Goal: Contribute content: Contribute content

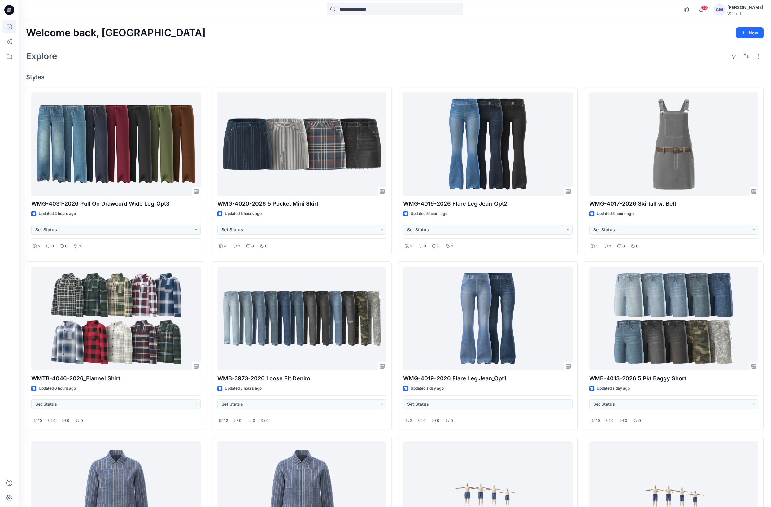
scroll to position [2457, 0]
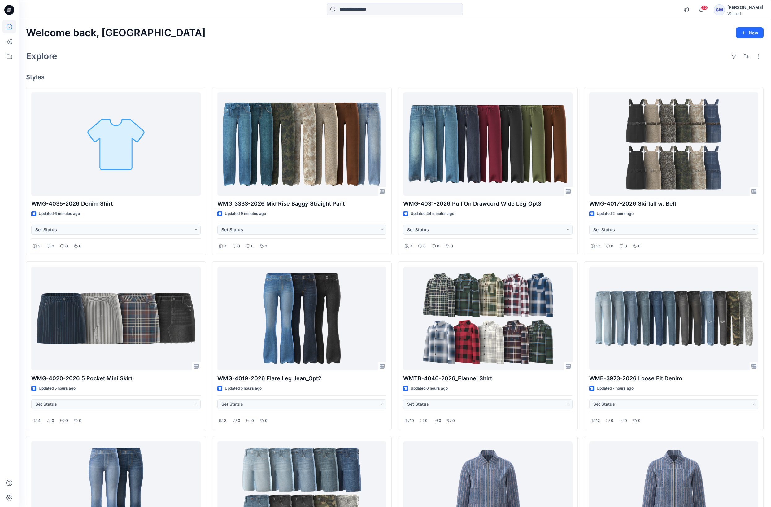
click at [219, 66] on div "Welcome back, Gayan New Explore Styles WMG-4035-2026 Denim Shirt Updated 6 minu…" at bounding box center [395, 327] width 753 height 614
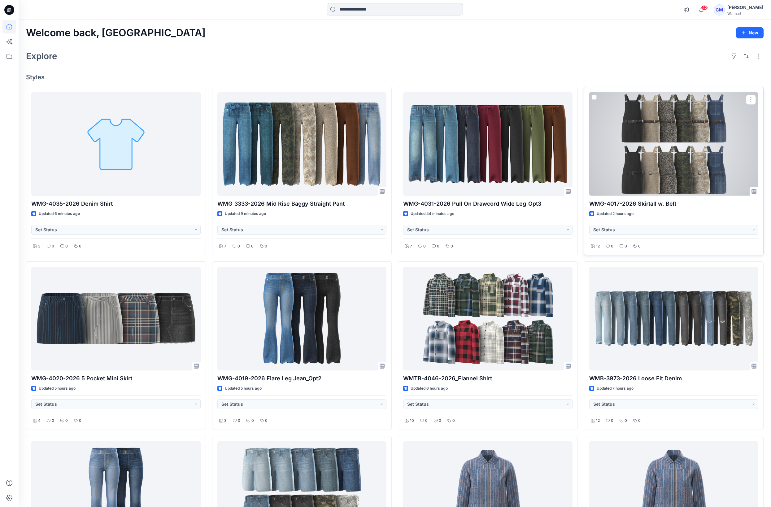
click at [639, 168] on div at bounding box center [673, 143] width 169 height 103
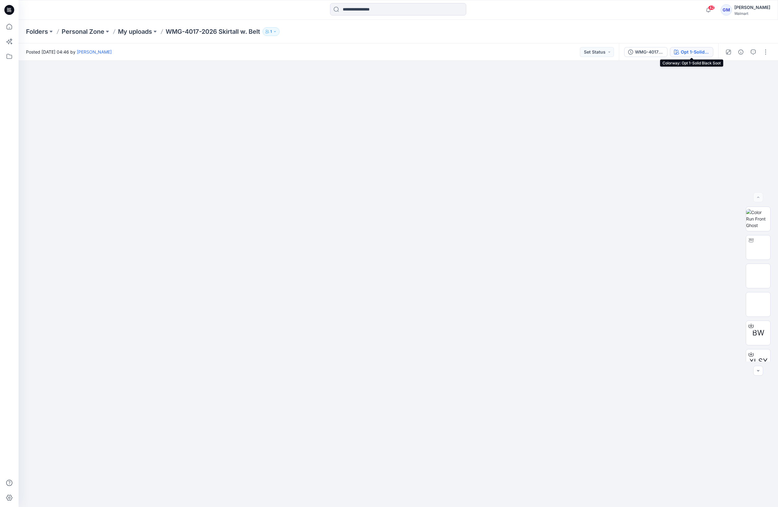
click at [708, 53] on div "Opt 1-Solid Black Soot" at bounding box center [695, 52] width 28 height 7
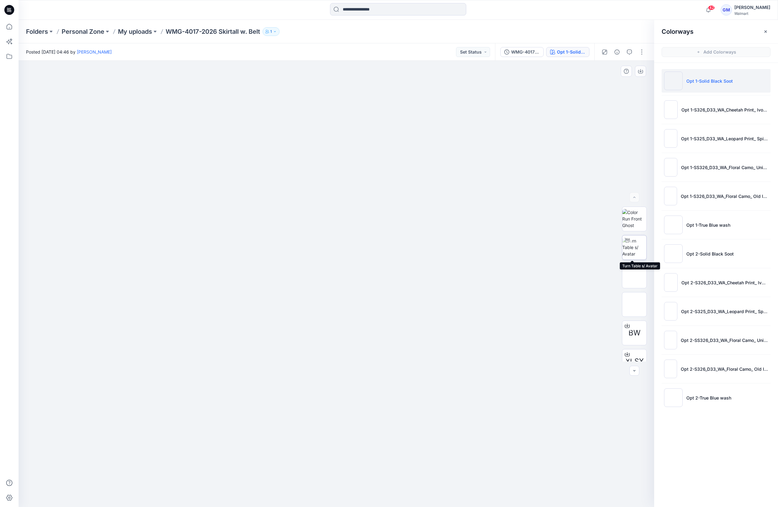
click at [636, 254] on img at bounding box center [635, 248] width 24 height 20
click at [719, 254] on p "Opt 2-Solid Black Soot" at bounding box center [710, 254] width 47 height 7
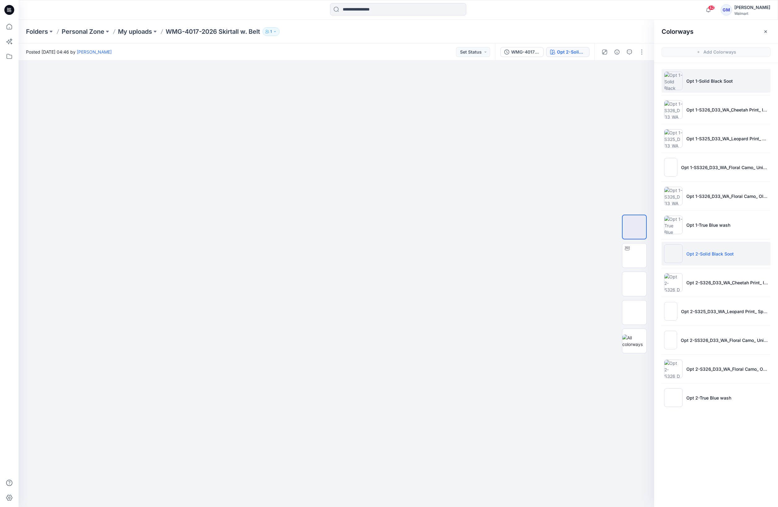
click at [705, 81] on p "Opt 1-Solid Black Soot" at bounding box center [710, 81] width 46 height 7
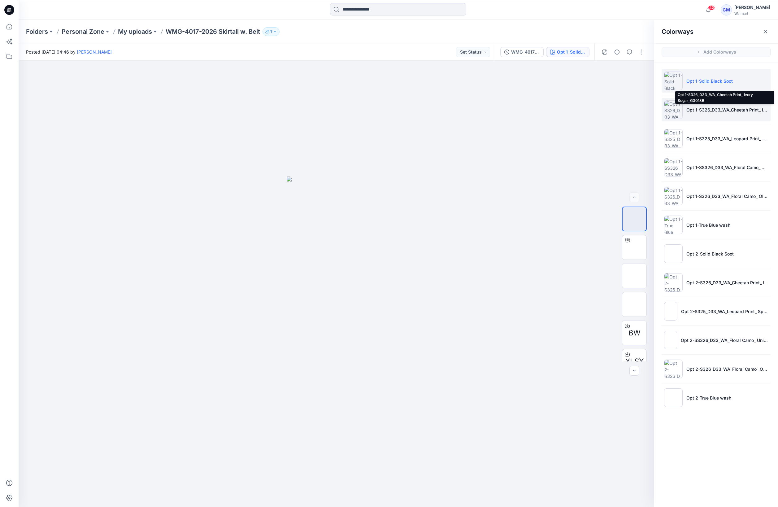
click at [712, 111] on p "Opt 1-S326_D33_WA_Cheetah Print_ Ivory Sugar_G3018B" at bounding box center [728, 110] width 82 height 7
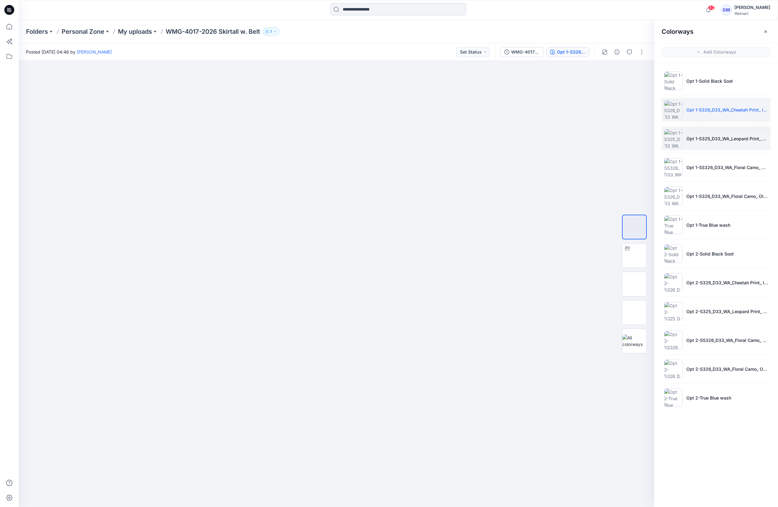
click at [694, 133] on li "Opt 1-S325_D33_WA_Leopard Print_ Spiced Latte_G2594A" at bounding box center [716, 139] width 109 height 24
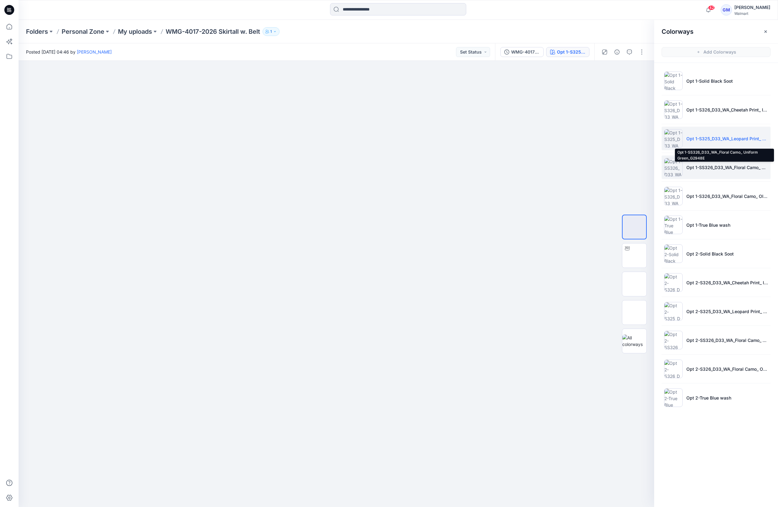
click at [725, 164] on p "Opt 1-SS326_D33_WA_Floral Camo_ Uniform Green_G2948E" at bounding box center [728, 167] width 82 height 7
click at [635, 256] on img at bounding box center [635, 256] width 0 height 0
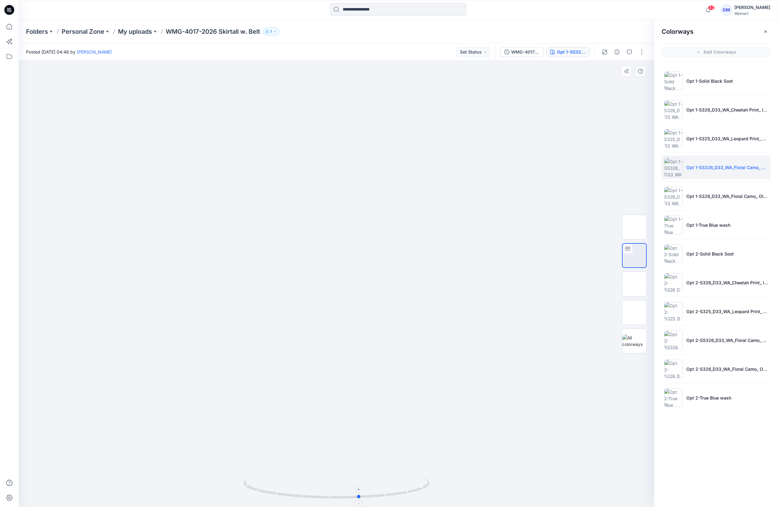
drag, startPoint x: 423, startPoint y: 494, endPoint x: 260, endPoint y: 487, distance: 162.5
click at [260, 487] on icon at bounding box center [337, 488] width 187 height 23
click at [11, 27] on icon at bounding box center [9, 27] width 14 height 14
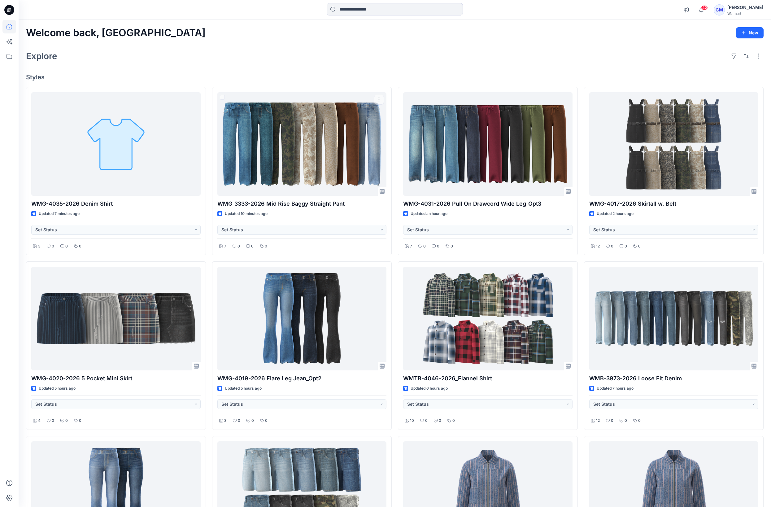
click at [316, 58] on div "Explore" at bounding box center [395, 56] width 738 height 15
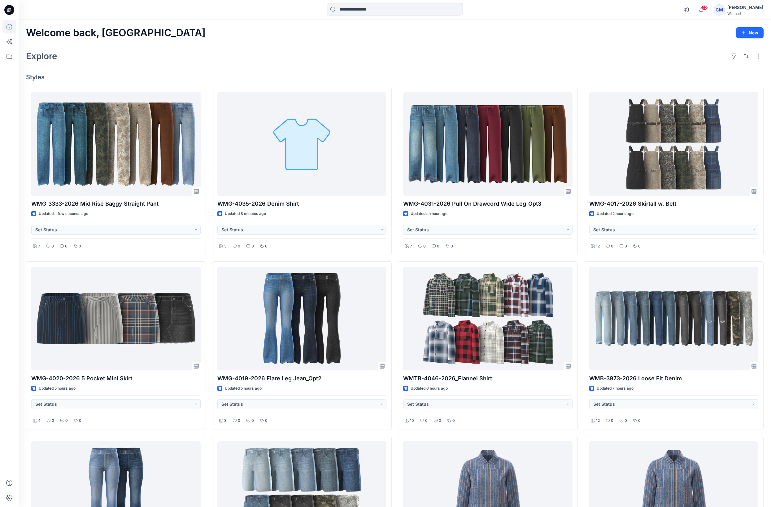
click at [368, 71] on div "Welcome back, Gayan New Explore Styles WMG_3333-2026 Mid Rise Baggy Straight Pa…" at bounding box center [395, 327] width 753 height 614
click at [368, 66] on div "Welcome back, Gayan New Explore Styles WMG_3333-2026 Mid Rise Baggy Straight Pa…" at bounding box center [395, 327] width 753 height 614
click at [571, 74] on h4 "Styles" at bounding box center [395, 76] width 738 height 7
click at [394, 58] on div "Explore" at bounding box center [395, 56] width 738 height 15
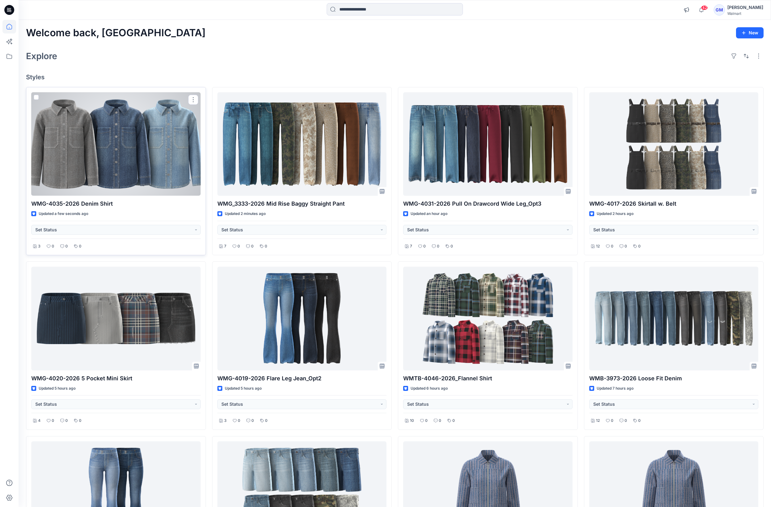
click at [149, 145] on div at bounding box center [115, 143] width 169 height 103
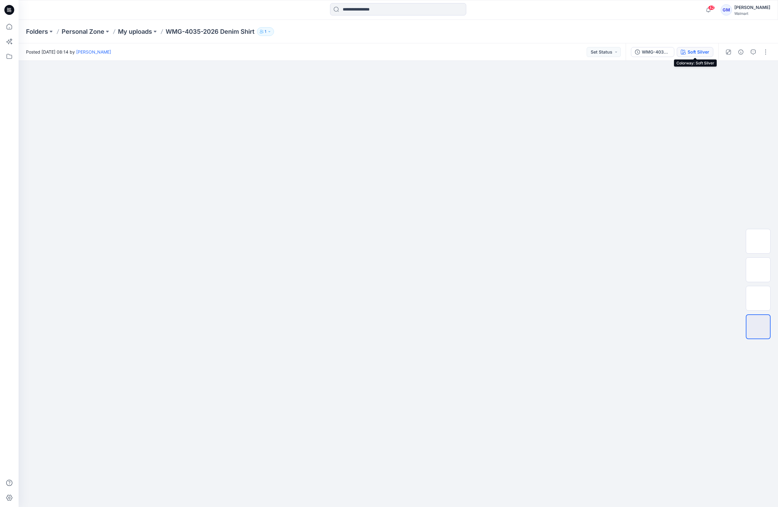
click at [695, 52] on div "Soft Silver" at bounding box center [699, 52] width 22 height 7
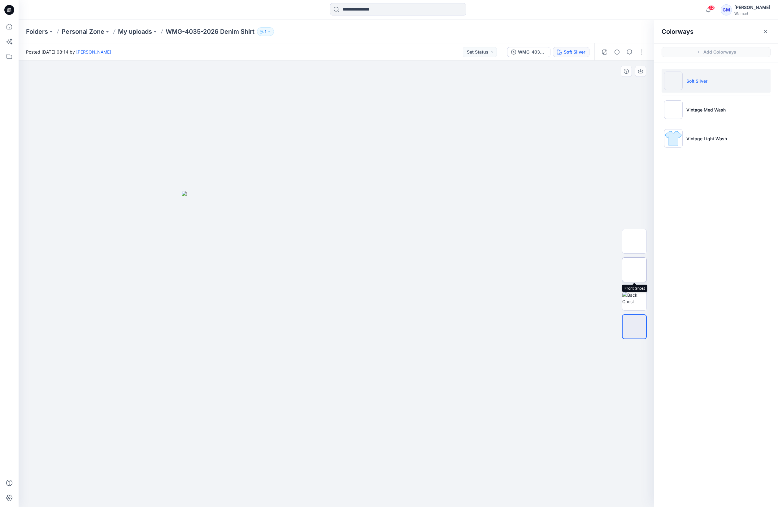
click at [635, 270] on img at bounding box center [635, 270] width 0 height 0
click at [632, 294] on img at bounding box center [635, 298] width 24 height 13
click at [480, 328] on div at bounding box center [337, 284] width 636 height 446
click at [639, 276] on img at bounding box center [635, 269] width 24 height 13
click at [708, 108] on p "Vintage Med Wash" at bounding box center [706, 110] width 39 height 7
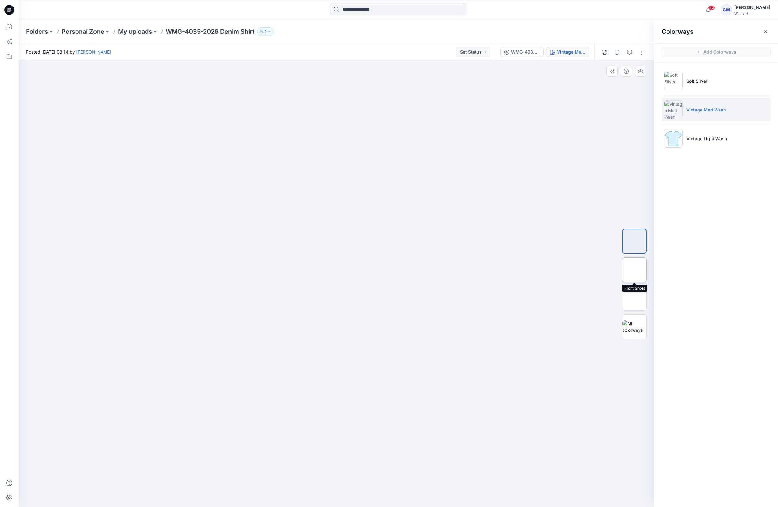
click at [635, 270] on img at bounding box center [635, 270] width 0 height 0
click at [635, 298] on img at bounding box center [635, 298] width 0 height 0
click at [715, 136] on p "Vintage Light Wash" at bounding box center [707, 138] width 41 height 7
click at [635, 270] on img at bounding box center [635, 270] width 0 height 0
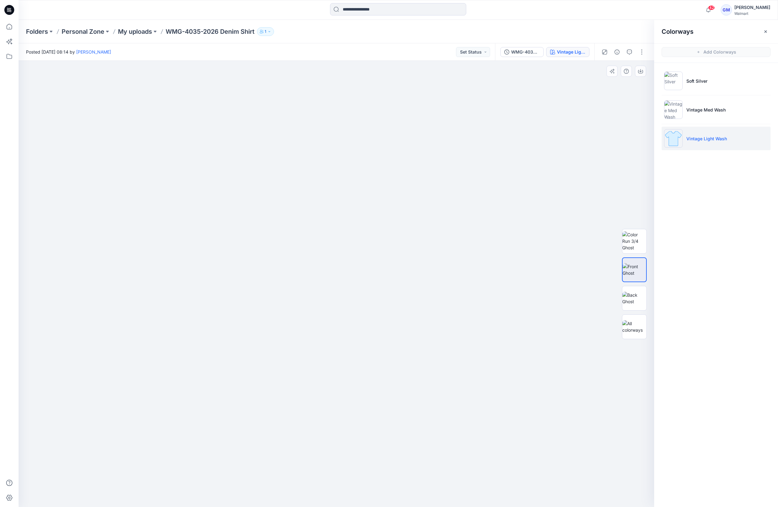
click at [444, 219] on div at bounding box center [337, 284] width 636 height 446
click at [477, 356] on div at bounding box center [337, 284] width 636 height 446
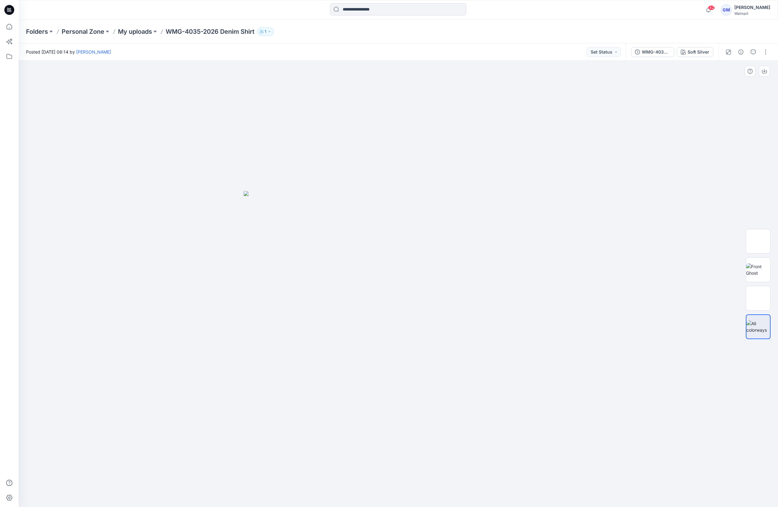
click at [500, 368] on img at bounding box center [399, 349] width 310 height 316
click at [693, 55] on div "Soft Silver" at bounding box center [699, 52] width 22 height 7
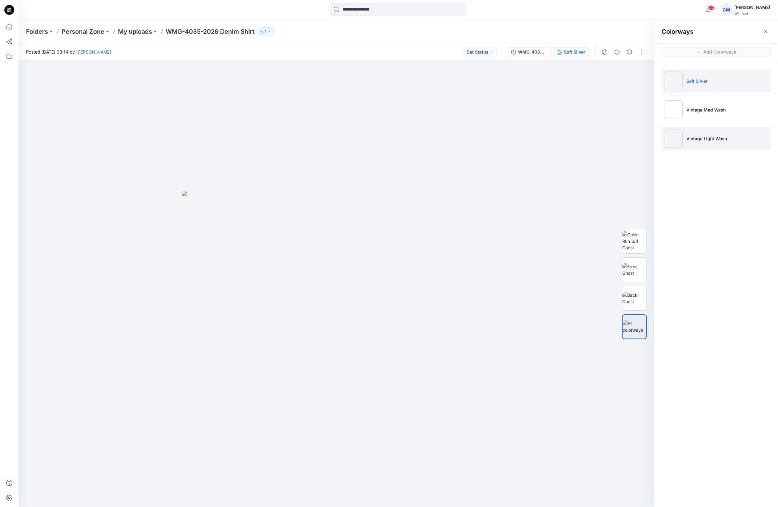
click at [725, 136] on p "Vintage Light Wash" at bounding box center [707, 138] width 41 height 7
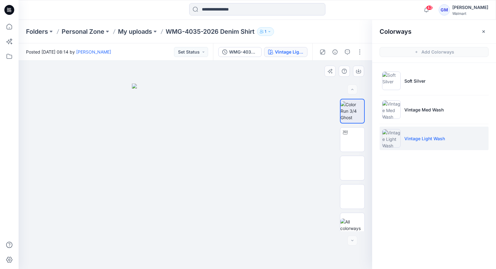
drag, startPoint x: 177, startPoint y: 156, endPoint x: 146, endPoint y: 117, distance: 49.8
click at [177, 156] on img at bounding box center [195, 177] width 127 height 186
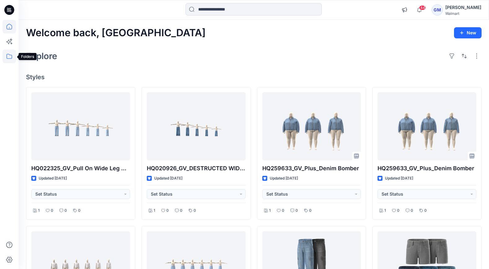
click at [8, 56] on icon at bounding box center [9, 57] width 14 height 14
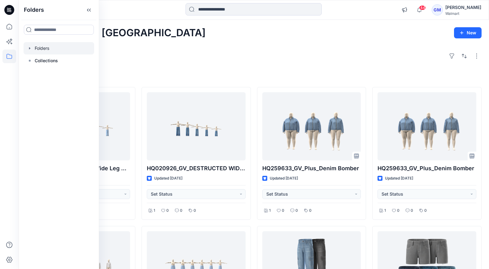
click at [55, 47] on div at bounding box center [59, 48] width 71 height 12
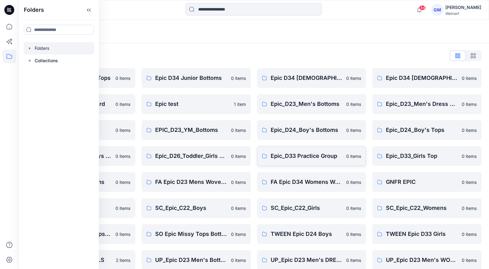
scroll to position [138, 0]
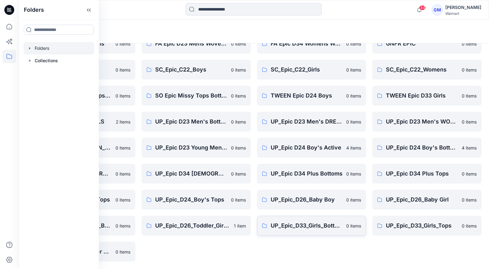
click at [302, 232] on link "UP_Epic_D33_Girls_Bottoms 0 items" at bounding box center [311, 226] width 109 height 20
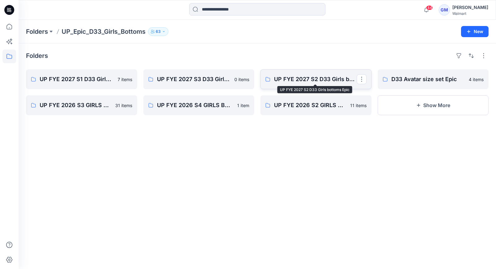
click at [275, 76] on p "UP FYE 2027 S2 D33 Girls bottoms Epic" at bounding box center [315, 79] width 83 height 9
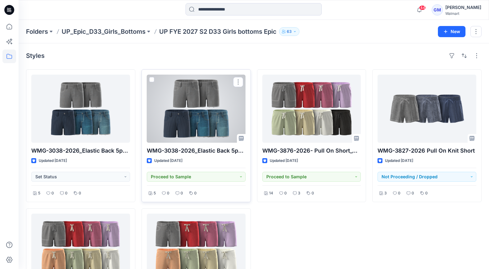
click at [220, 118] on div at bounding box center [196, 109] width 99 height 68
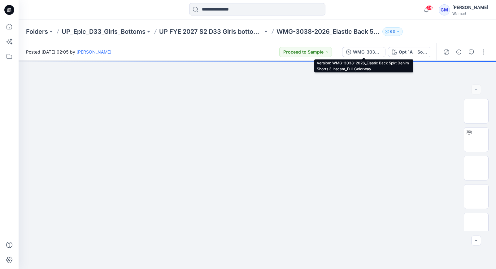
click at [374, 52] on div "WMG-3038-2026_Elastic Back 5pkt Denim Shorts 3 Inseam_Full Colorway" at bounding box center [367, 52] width 28 height 7
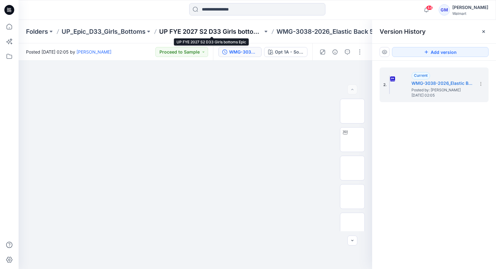
click at [251, 28] on p "UP FYE 2027 S2 D33 Girls bottoms Epic" at bounding box center [211, 31] width 104 height 9
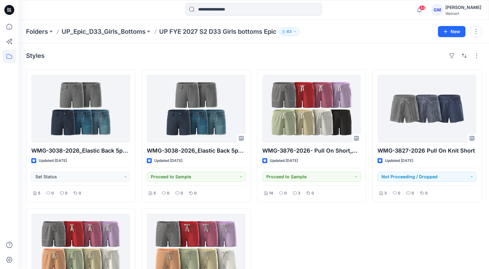
click at [308, 225] on div "WMG-3876-2026- Pull On Short_Opt1B Updated [DATE] Proceed to Sample 14 0 3 0" at bounding box center [311, 205] width 109 height 272
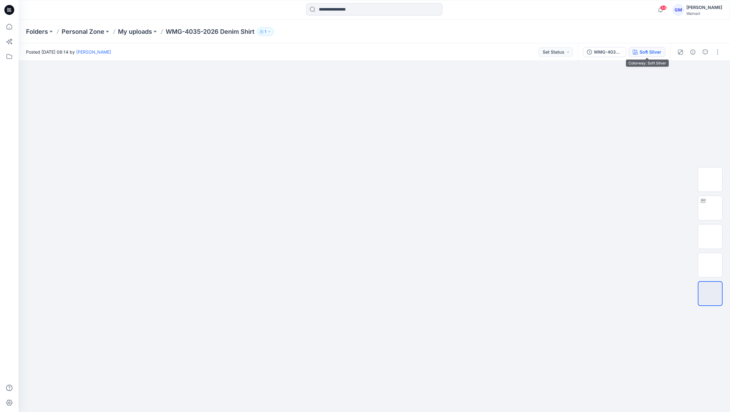
click at [653, 51] on div "Soft Silver" at bounding box center [651, 52] width 22 height 7
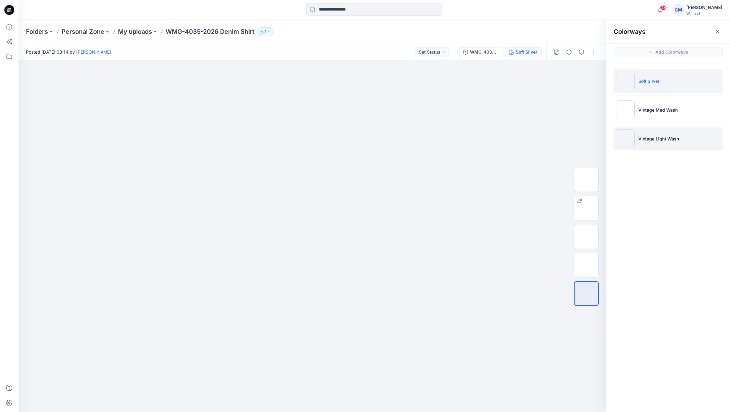
click at [670, 137] on p "Vintage Light Wash" at bounding box center [659, 138] width 41 height 7
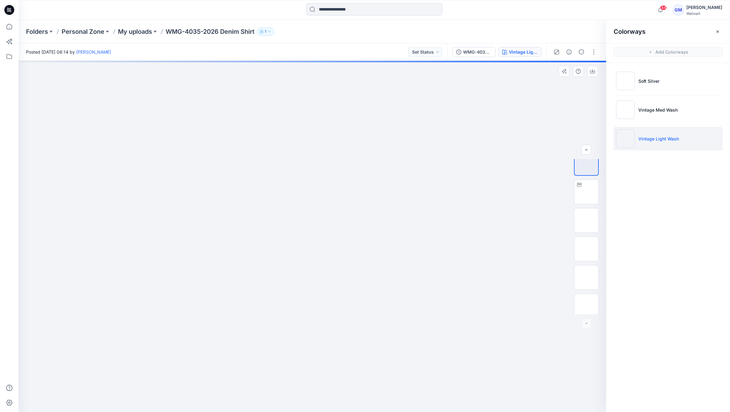
scroll to position [12, 0]
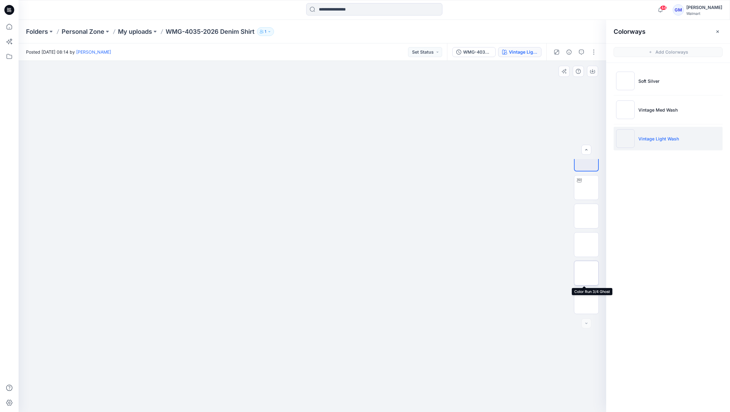
click at [587, 273] on img at bounding box center [587, 273] width 0 height 0
click at [587, 228] on img at bounding box center [587, 228] width 0 height 0
click at [587, 285] on img at bounding box center [587, 285] width 0 height 0
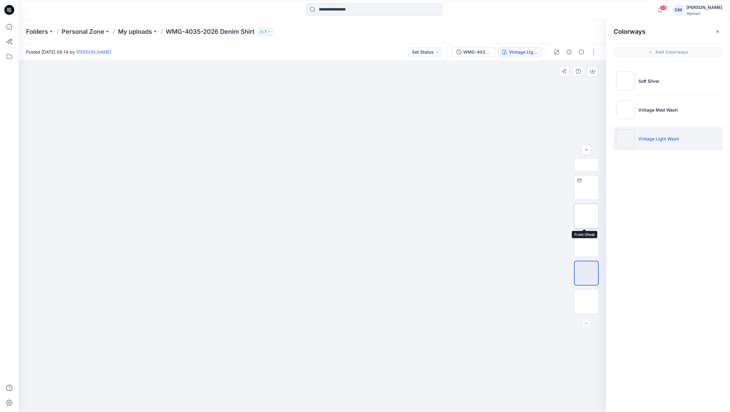
click at [587, 216] on img at bounding box center [587, 216] width 0 height 0
click at [587, 273] on img at bounding box center [587, 273] width 0 height 0
click at [587, 216] on img at bounding box center [587, 216] width 0 height 0
click at [587, 273] on img at bounding box center [587, 273] width 0 height 0
click at [595, 49] on button "button" at bounding box center [594, 52] width 10 height 10
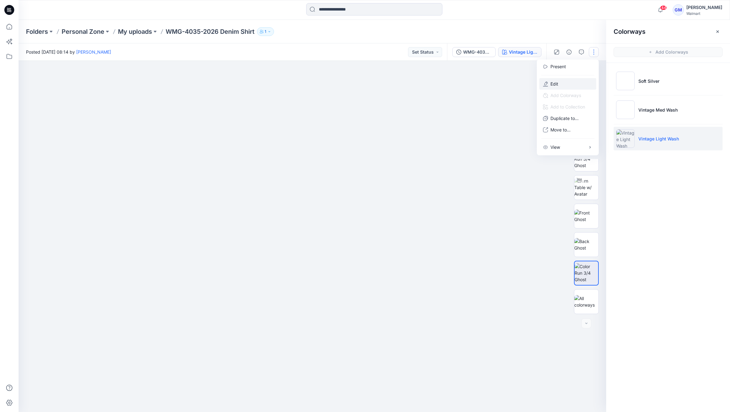
click at [566, 85] on button "Edit" at bounding box center [568, 83] width 57 height 11
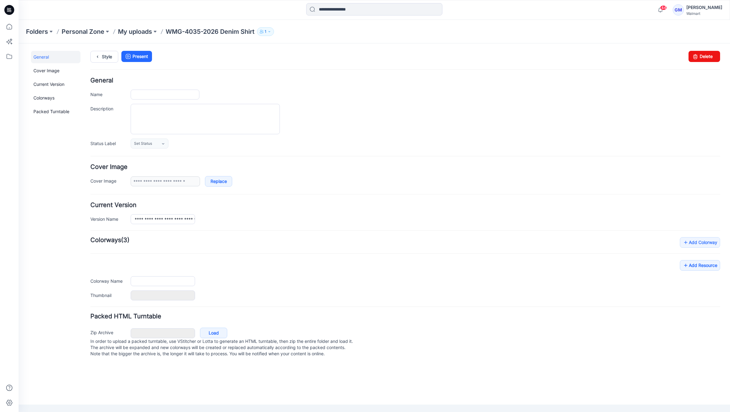
type input "**********"
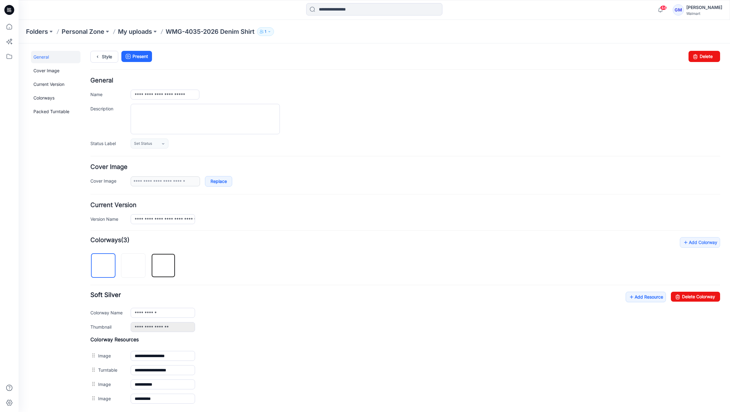
drag, startPoint x: 168, startPoint y: 273, endPoint x: 211, endPoint y: 271, distance: 42.5
click at [164, 266] on img at bounding box center [164, 266] width 0 height 0
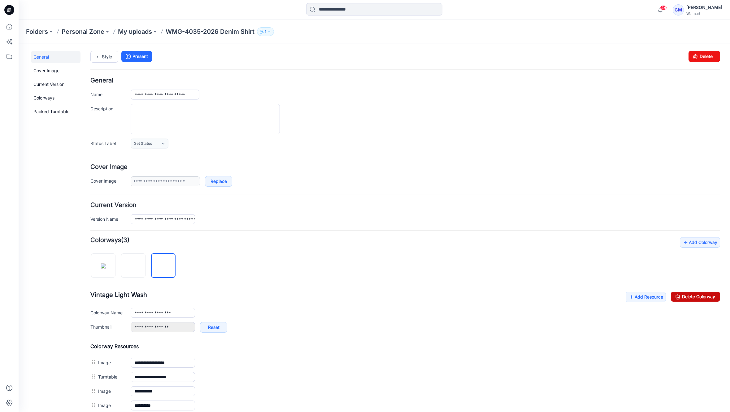
click at [702, 299] on link "Delete Colorway" at bounding box center [695, 296] width 49 height 10
type input "**********"
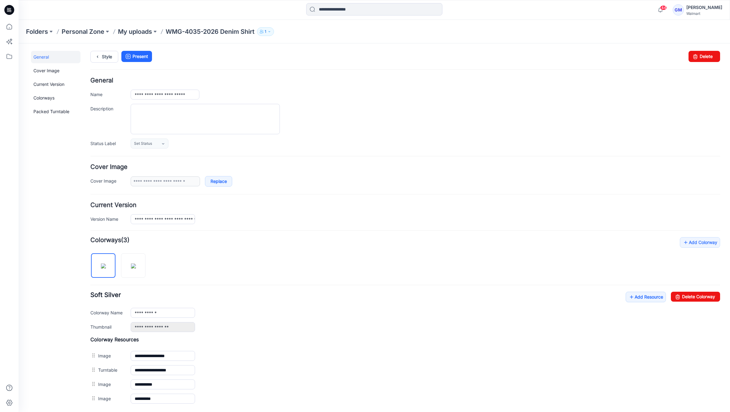
click at [290, 77] on div "Style Present Changes Saved Delete" at bounding box center [405, 64] width 630 height 27
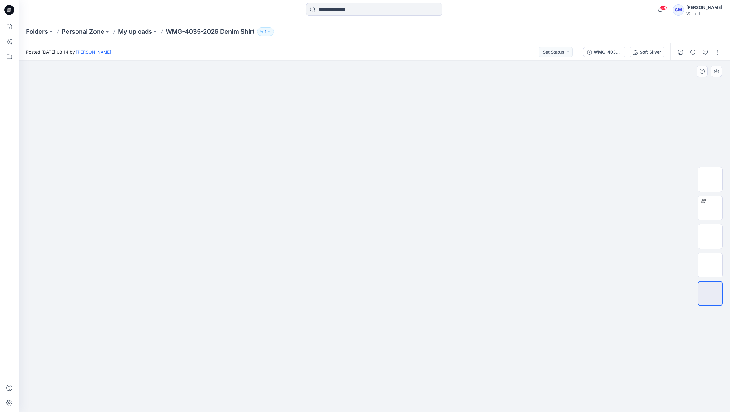
click at [653, 285] on div at bounding box center [375, 236] width 712 height 351
click at [693, 50] on icon "button" at bounding box center [693, 52] width 5 height 5
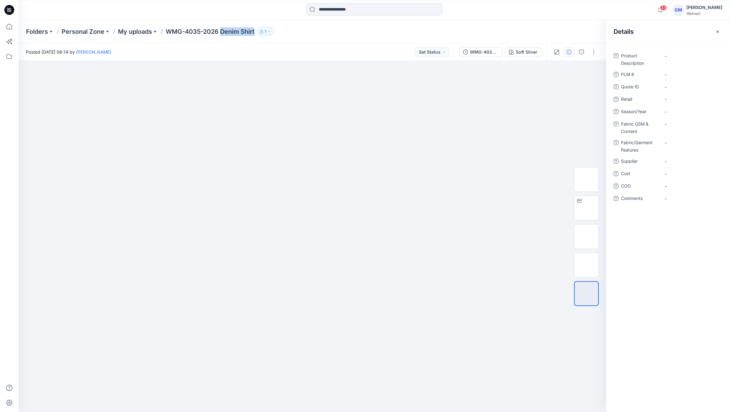
drag, startPoint x: 223, startPoint y: 32, endPoint x: 259, endPoint y: 33, distance: 35.3
click at [259, 33] on div "Folders Personal Zone My uploads WMG-4035-2026 Denim Shirt 1" at bounding box center [350, 31] width 649 height 9
copy div "Denim Shirt 1"
click at [681, 55] on Description "-" at bounding box center [692, 56] width 54 height 7
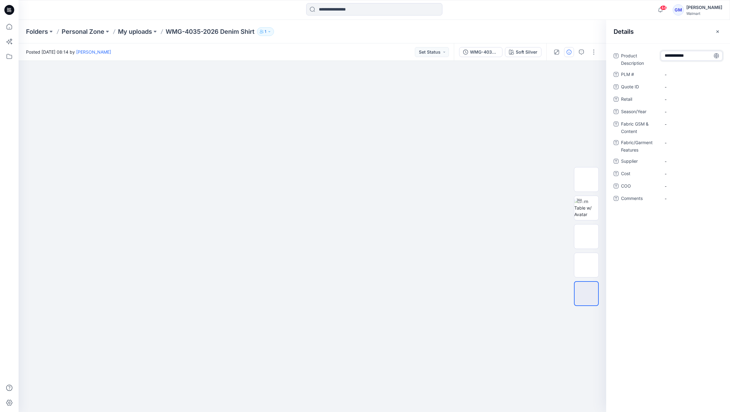
type textarea "**********"
click at [671, 114] on span "-" at bounding box center [692, 111] width 54 height 7
type textarea "**********"
click at [672, 162] on span "-" at bounding box center [692, 161] width 54 height 7
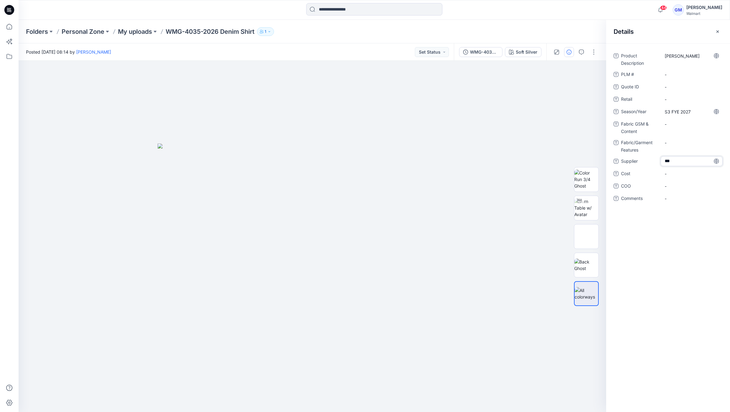
type textarea "****"
click at [676, 188] on span "-" at bounding box center [692, 186] width 54 height 7
type textarea "**"
click at [678, 126] on Content "-" at bounding box center [692, 124] width 54 height 7
type textarea "**********"
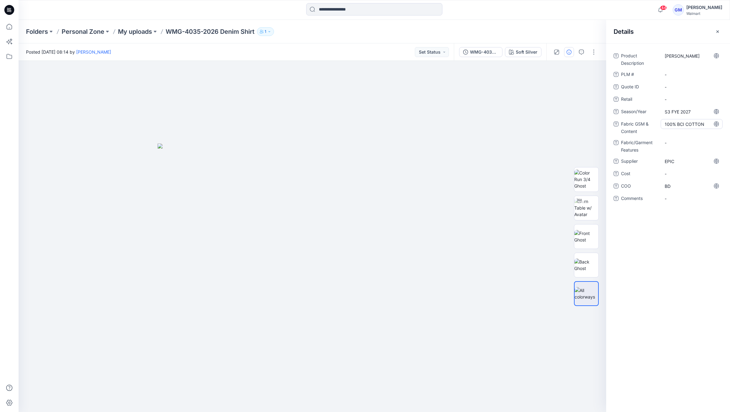
click at [696, 120] on div "100% BCI COTTON" at bounding box center [692, 124] width 62 height 10
drag, startPoint x: 685, startPoint y: 125, endPoint x: 716, endPoint y: 128, distance: 30.8
click at [716, 128] on textarea "**********" at bounding box center [692, 124] width 62 height 10
type textarea "**********"
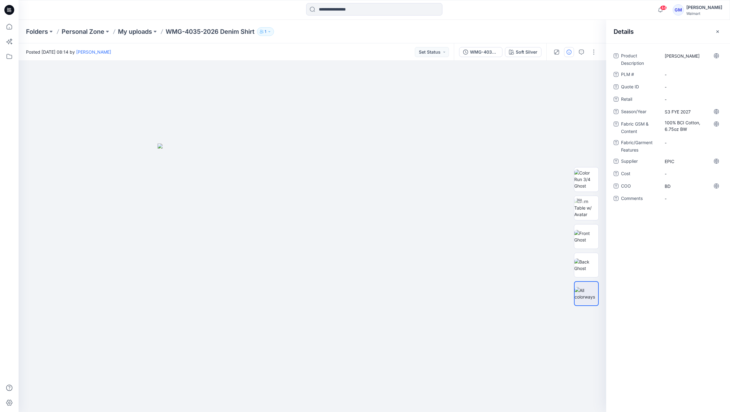
click at [653, 268] on div "Product Description Denim Shirt PLM # - Quote ID - Retail - Season/Year S3 FYE …" at bounding box center [668, 227] width 124 height 368
click at [678, 268] on div "Product Description Denim Shirt PLM # - Quote ID - Retail - Season/Year S3 FYE …" at bounding box center [668, 227] width 124 height 368
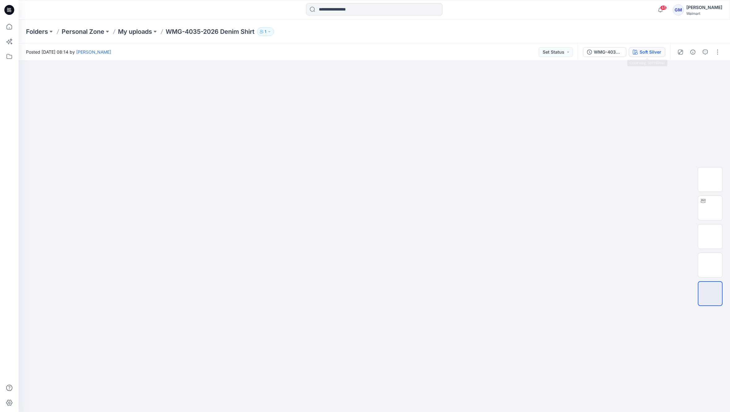
click at [643, 53] on div "Soft Silver" at bounding box center [651, 52] width 22 height 7
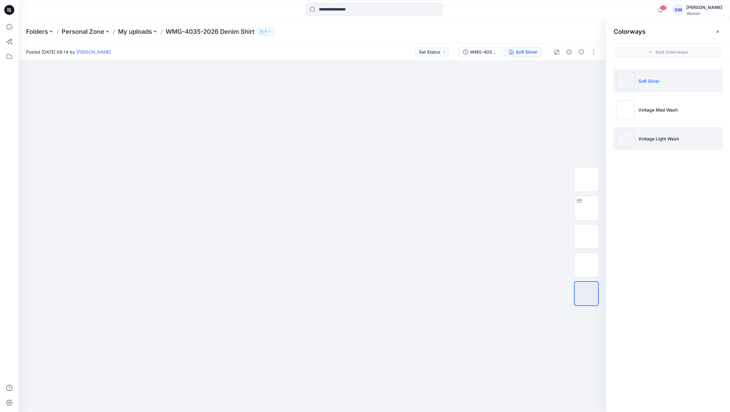
click at [663, 139] on p "Vintage Light Wash" at bounding box center [659, 138] width 41 height 7
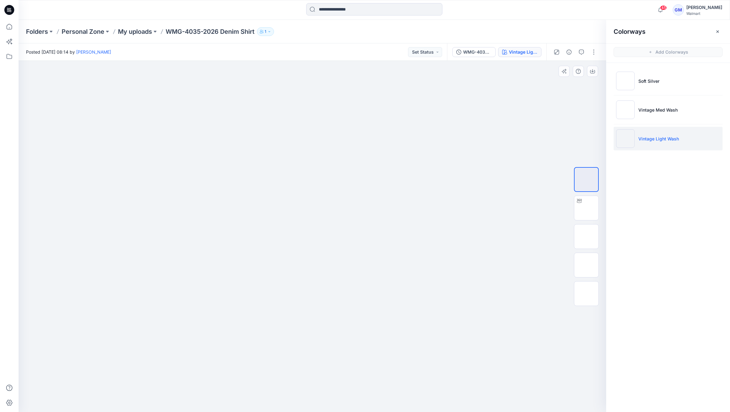
click at [158, 89] on div at bounding box center [313, 236] width 588 height 351
click at [595, 52] on button "button" at bounding box center [594, 52] width 10 height 10
click at [571, 81] on button "Edit" at bounding box center [568, 83] width 57 height 11
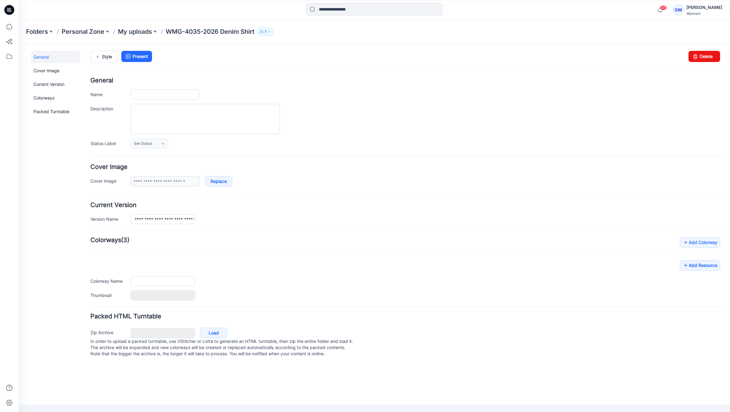
type input "**********"
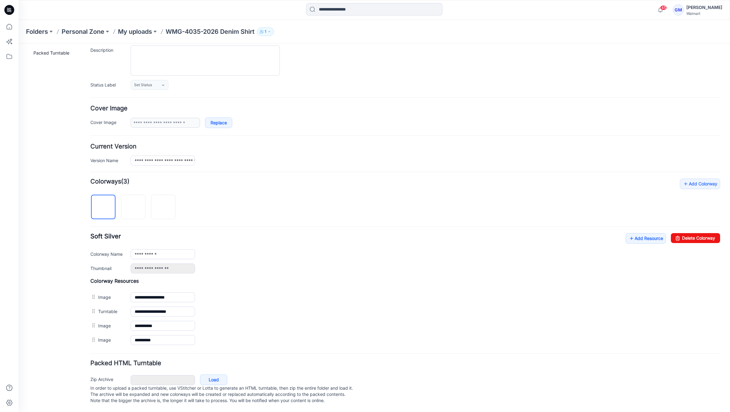
scroll to position [65, 0]
click at [638, 233] on link "Add Resource" at bounding box center [646, 238] width 40 height 11
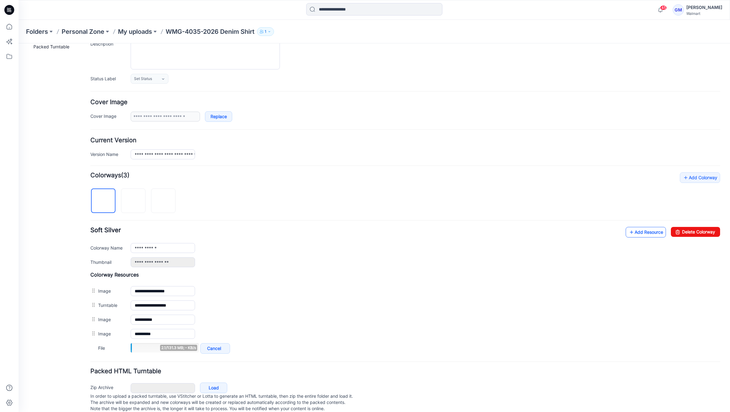
click at [629, 231] on icon at bounding box center [632, 232] width 6 height 10
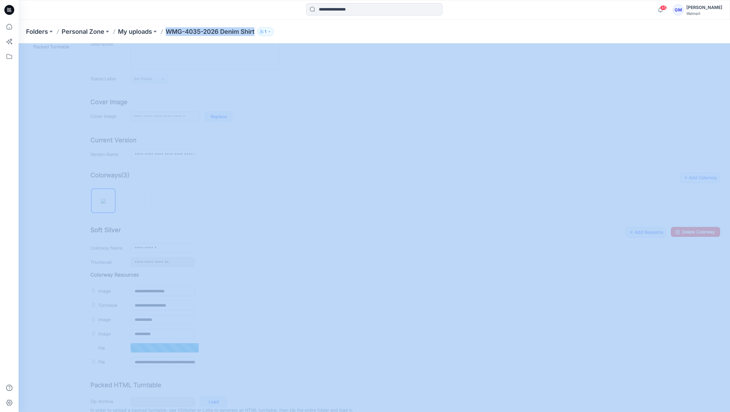
drag, startPoint x: 167, startPoint y: 33, endPoint x: 259, endPoint y: 31, distance: 91.7
click at [259, 31] on div "Folders Personal Zone My uploads WMG-4035-2026 Denim Shirt 1" at bounding box center [350, 31] width 649 height 9
click at [185, 35] on p "WMG-4035-2026 Denim Shirt" at bounding box center [210, 31] width 89 height 9
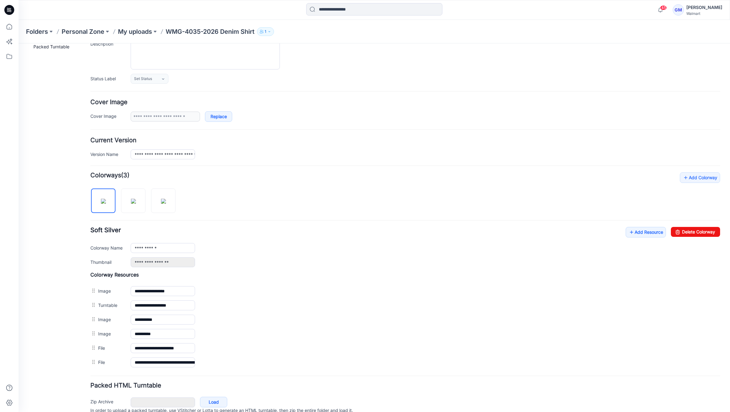
click at [171, 31] on p "WMG-4035-2026 Denim Shirt" at bounding box center [210, 31] width 89 height 9
drag, startPoint x: 168, startPoint y: 31, endPoint x: 434, endPoint y: 177, distance: 302.9
click at [255, 29] on p "WMG-4035-2026 Denim Shirt" at bounding box center [210, 31] width 89 height 9
copy p "WMG-4035-2026 Denim Shirt"
click at [51, 273] on div "General Cover Image Current Version Colorways Packed Turntable" at bounding box center [56, 210] width 50 height 448
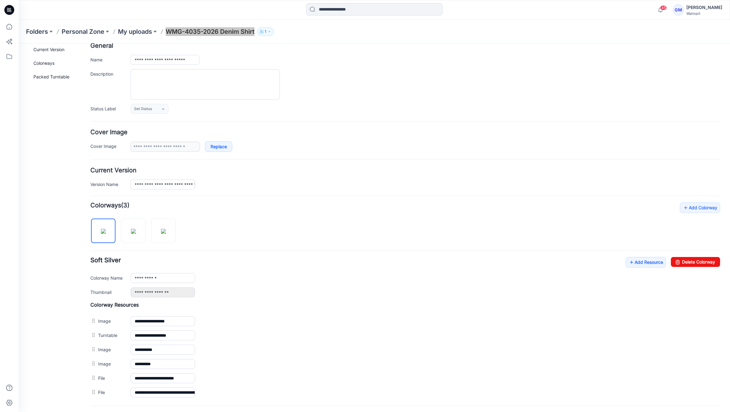
scroll to position [0, 0]
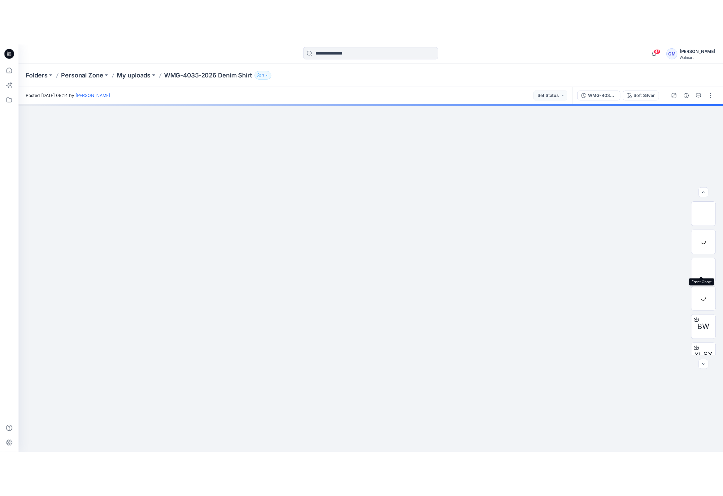
scroll to position [41, 0]
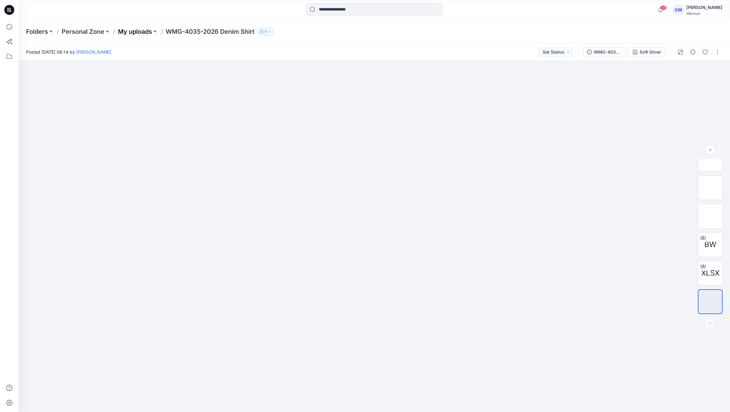
click at [129, 32] on p "My uploads" at bounding box center [135, 31] width 34 height 9
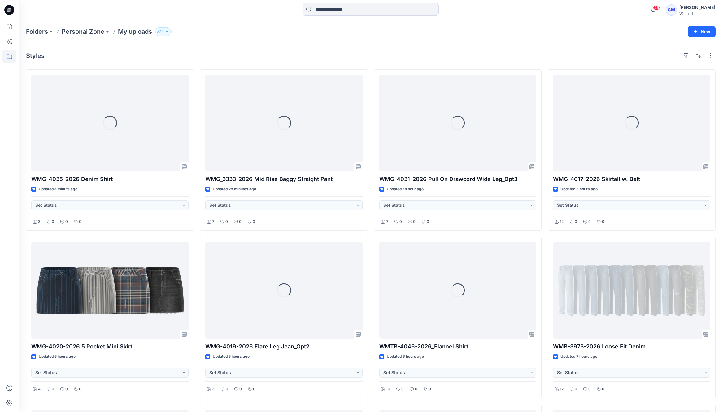
click at [234, 59] on div "Styles" at bounding box center [371, 56] width 690 height 10
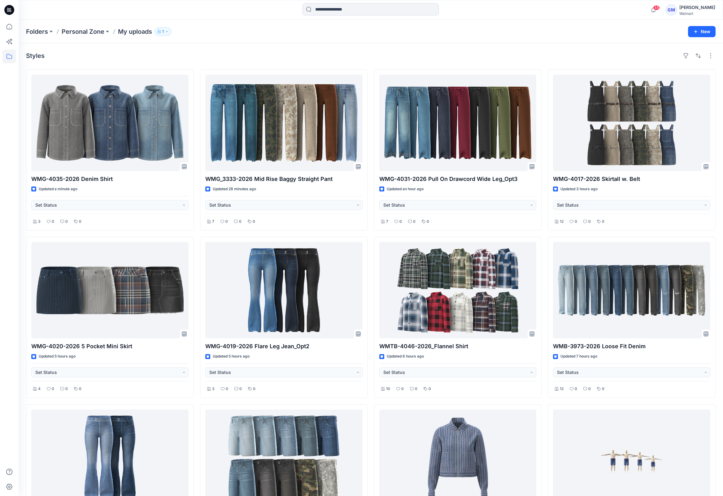
click at [186, 55] on div "Styles" at bounding box center [371, 56] width 690 height 10
